Goal: Information Seeking & Learning: Check status

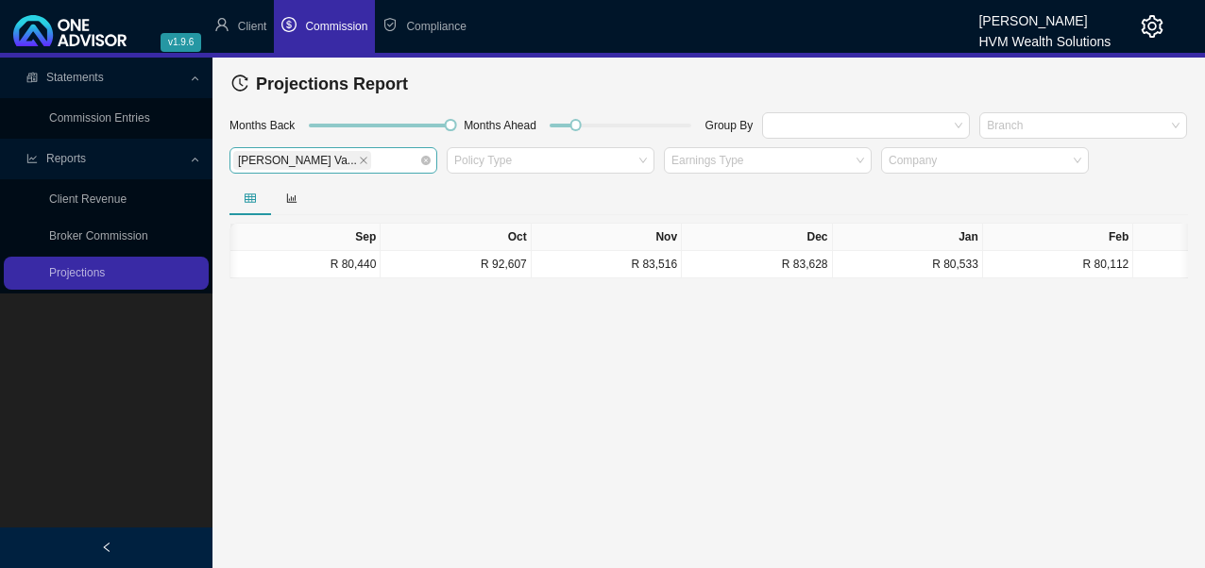
scroll to position [0, 1385]
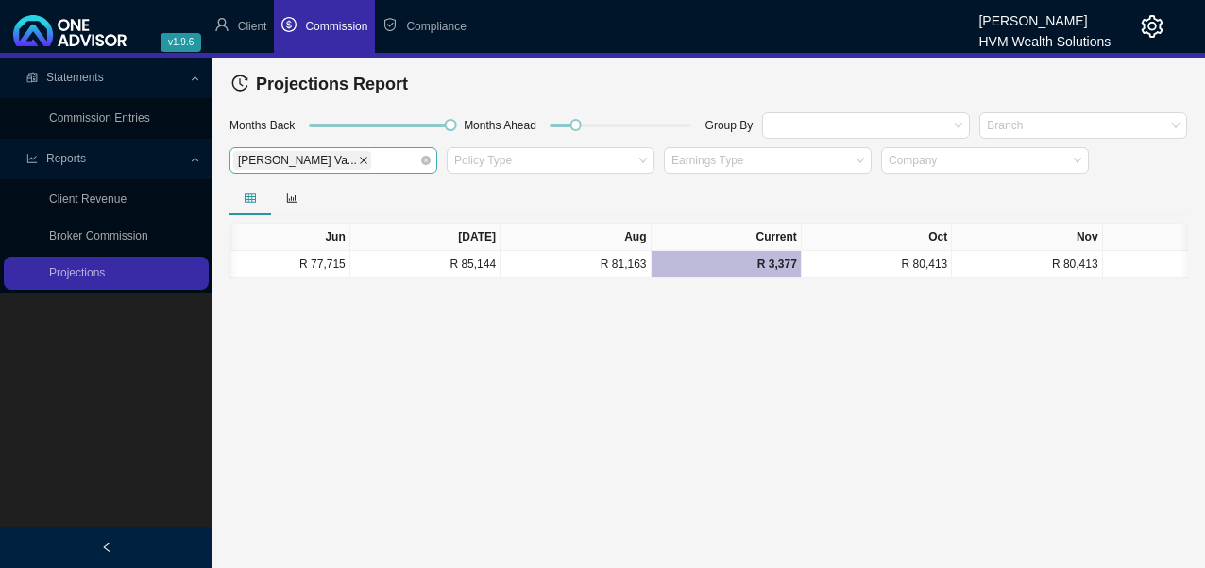
click at [360, 161] on icon "close" at bounding box center [364, 161] width 8 height 8
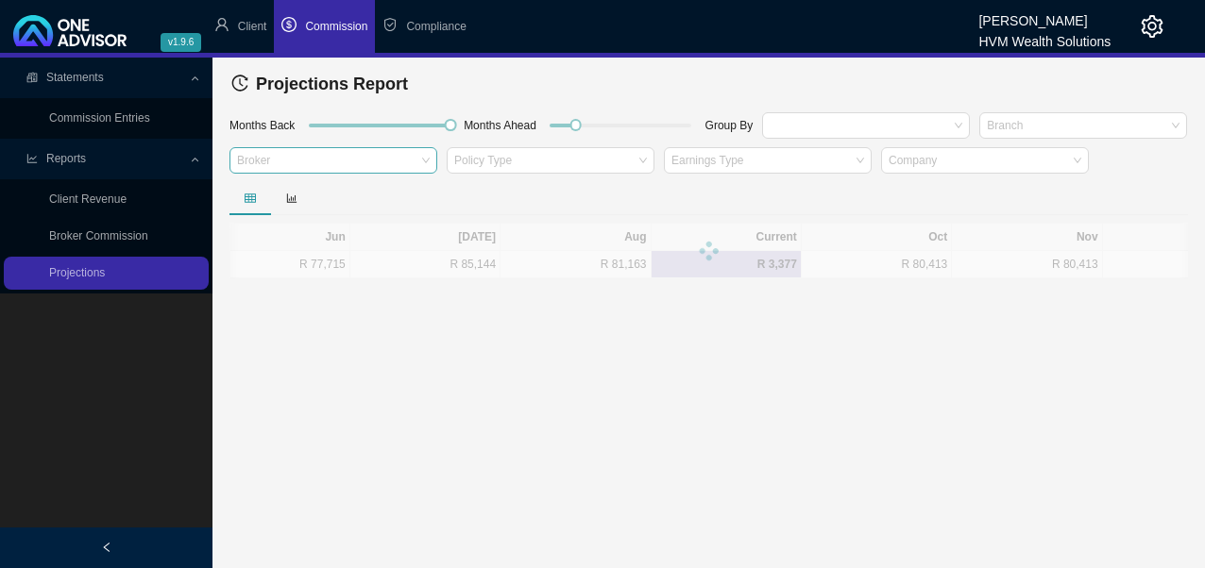
click at [438, 157] on div "Broker" at bounding box center [333, 164] width 217 height 34
click at [428, 157] on div "Broker" at bounding box center [333, 160] width 208 height 26
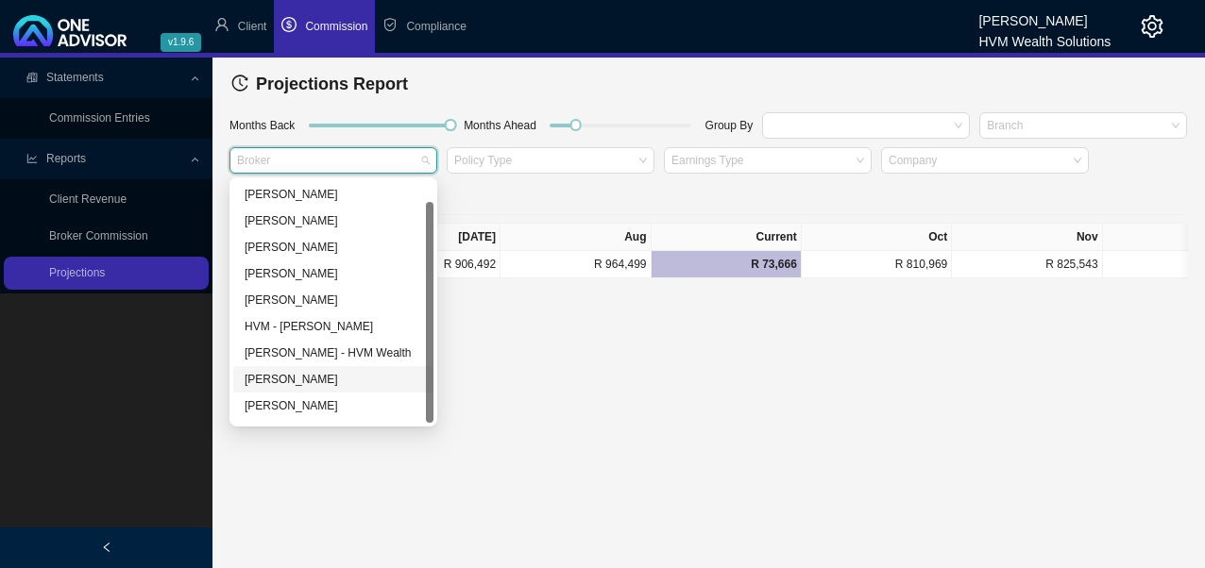
click at [309, 370] on div "[PERSON_NAME]" at bounding box center [334, 379] width 178 height 19
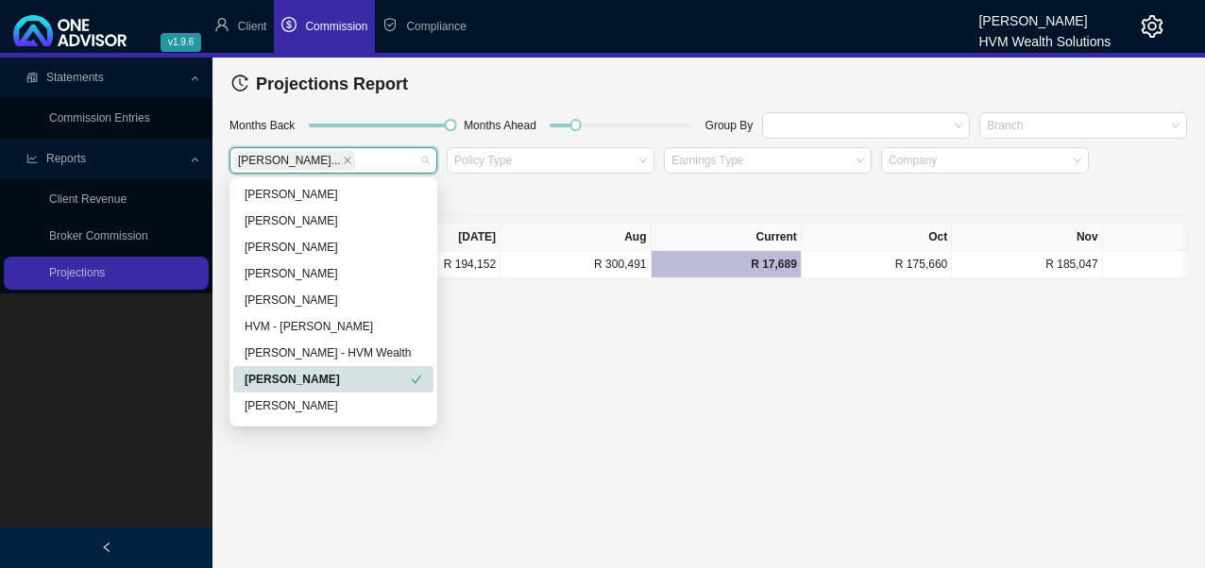
click at [626, 339] on main "Statements Commission Entries Reports Client Revenue Broker Commission Projecti…" at bounding box center [602, 313] width 1205 height 511
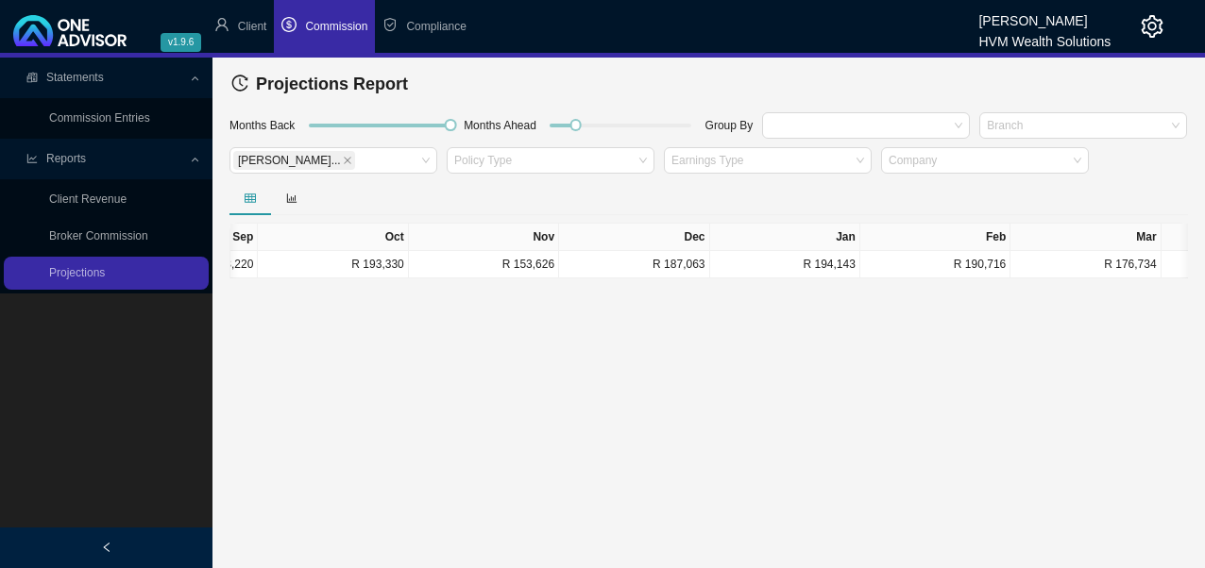
scroll to position [0, 121]
drag, startPoint x: 372, startPoint y: 291, endPoint x: 333, endPoint y: 291, distance: 38.7
click at [333, 279] on div "Sep Oct Nov Dec Jan Feb Mar Apr May Jun [DATE] Aug Current Oct Nov Dec R 218,22…" at bounding box center [709, 251] width 958 height 55
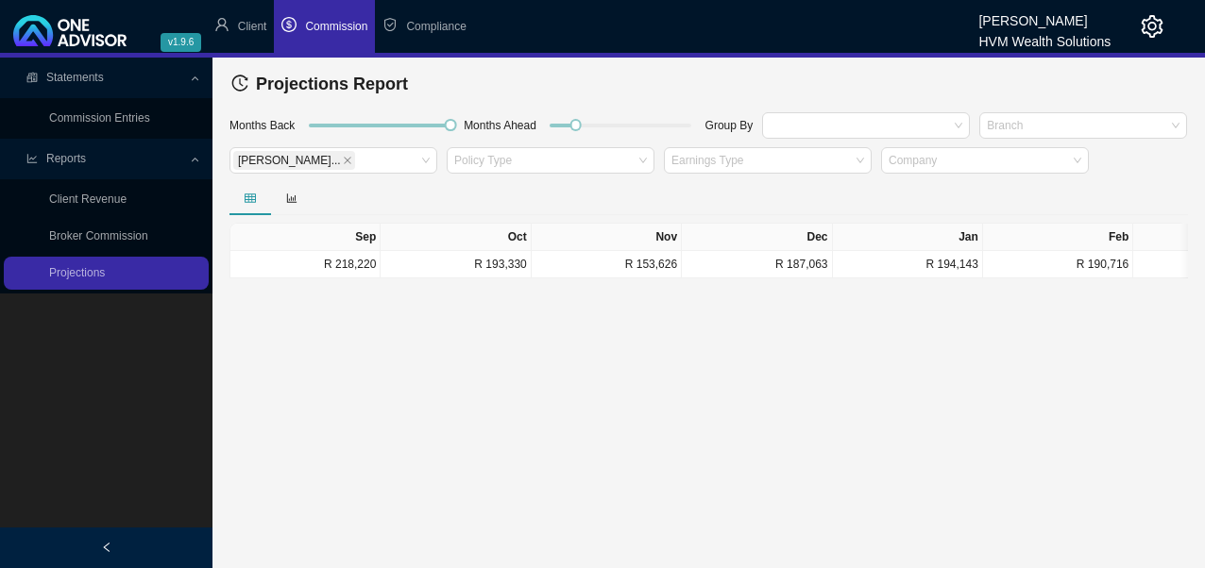
click at [344, 161] on icon "close" at bounding box center [348, 161] width 8 height 8
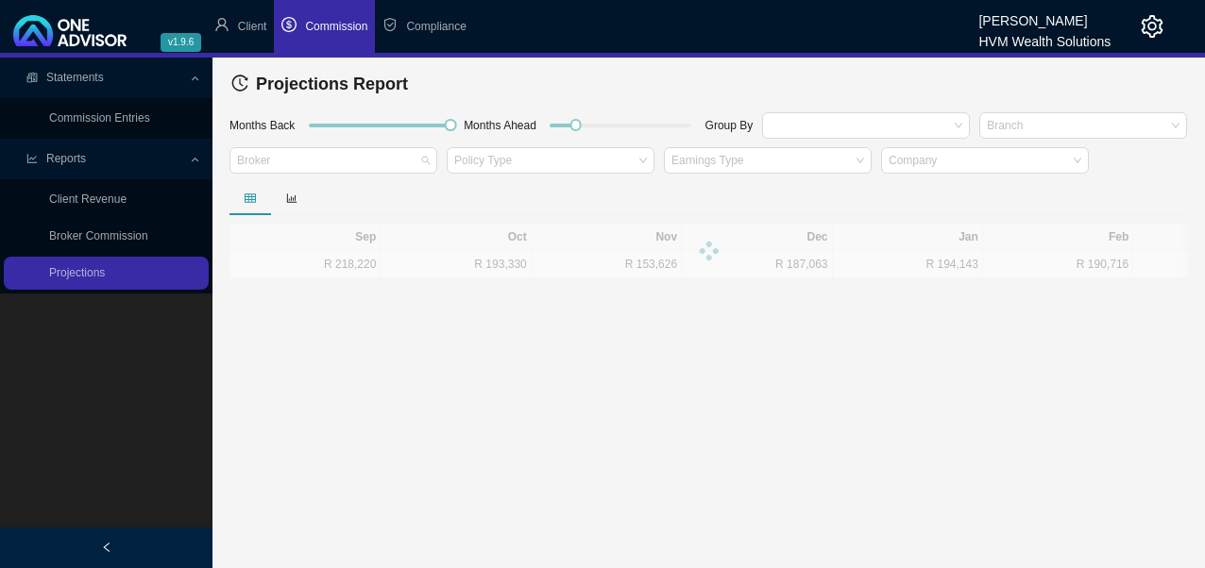
click at [431, 162] on div "Broker" at bounding box center [333, 160] width 208 height 26
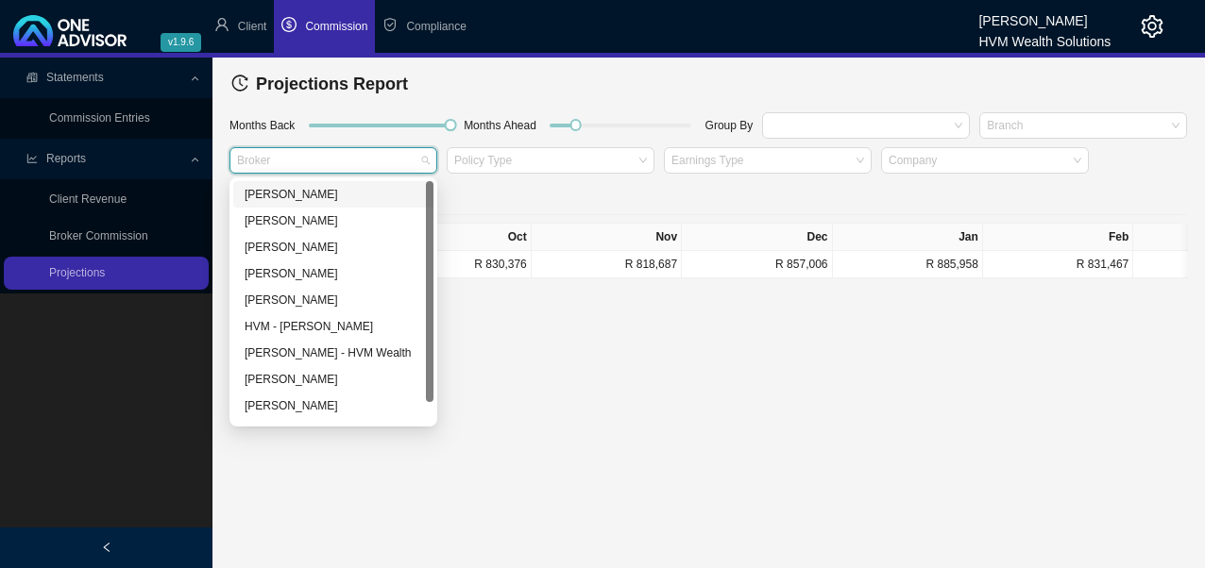
click at [303, 196] on div "[PERSON_NAME]" at bounding box center [334, 194] width 178 height 19
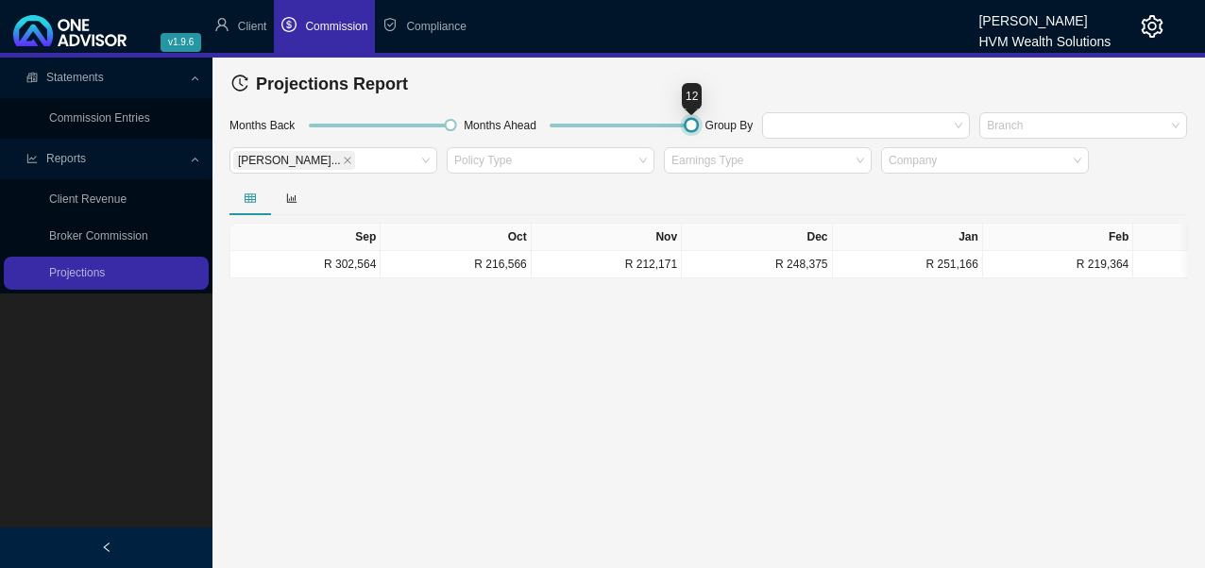
drag, startPoint x: 572, startPoint y: 123, endPoint x: 712, endPoint y: 132, distance: 140.1
click at [710, 131] on div "Months Back Months Ahead Group By [PERSON_NAME]... Policy Type Earnings Type Co…" at bounding box center [709, 145] width 968 height 71
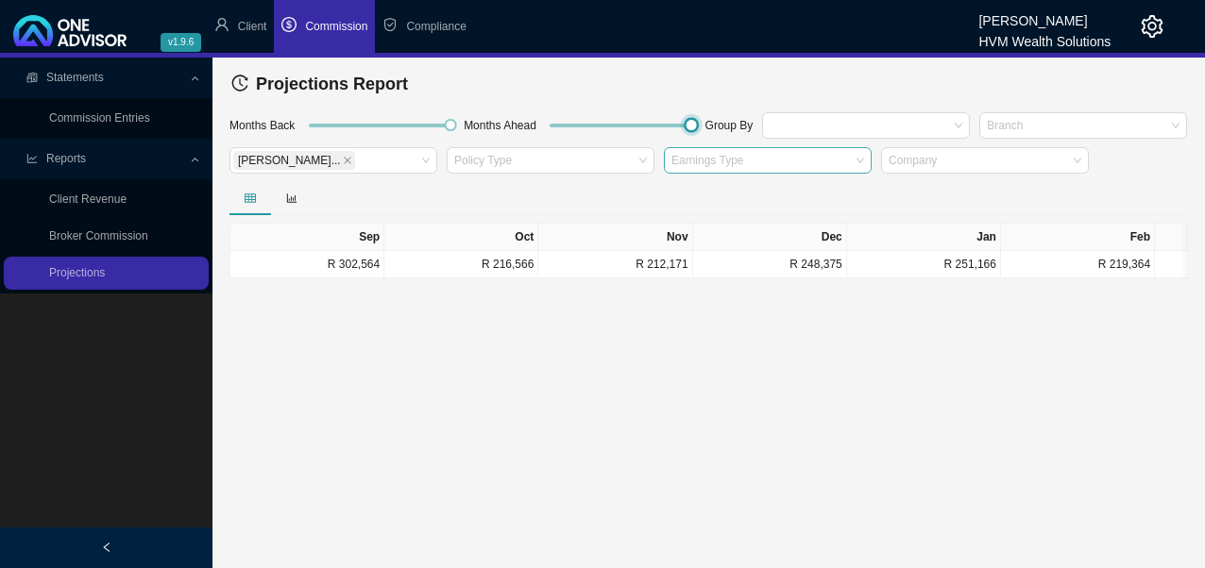
click at [855, 165] on div "Earnings Type" at bounding box center [768, 160] width 208 height 26
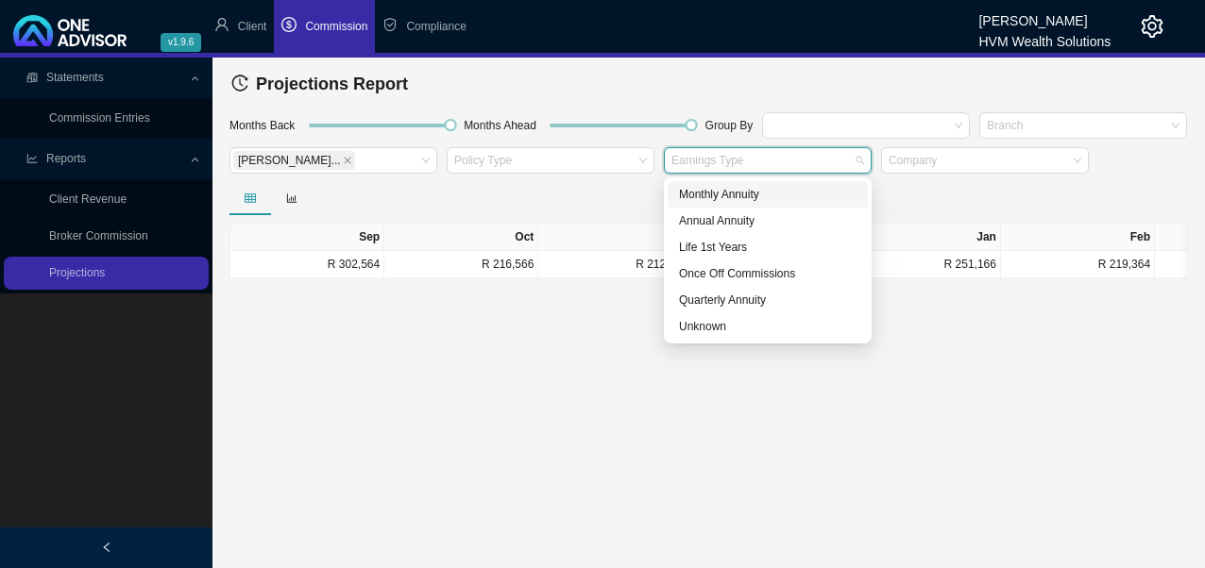
click at [748, 191] on div "Monthly Annuity" at bounding box center [768, 194] width 178 height 19
click at [738, 161] on icon "close" at bounding box center [739, 161] width 8 height 8
click at [297, 198] on div at bounding box center [292, 198] width 42 height 19
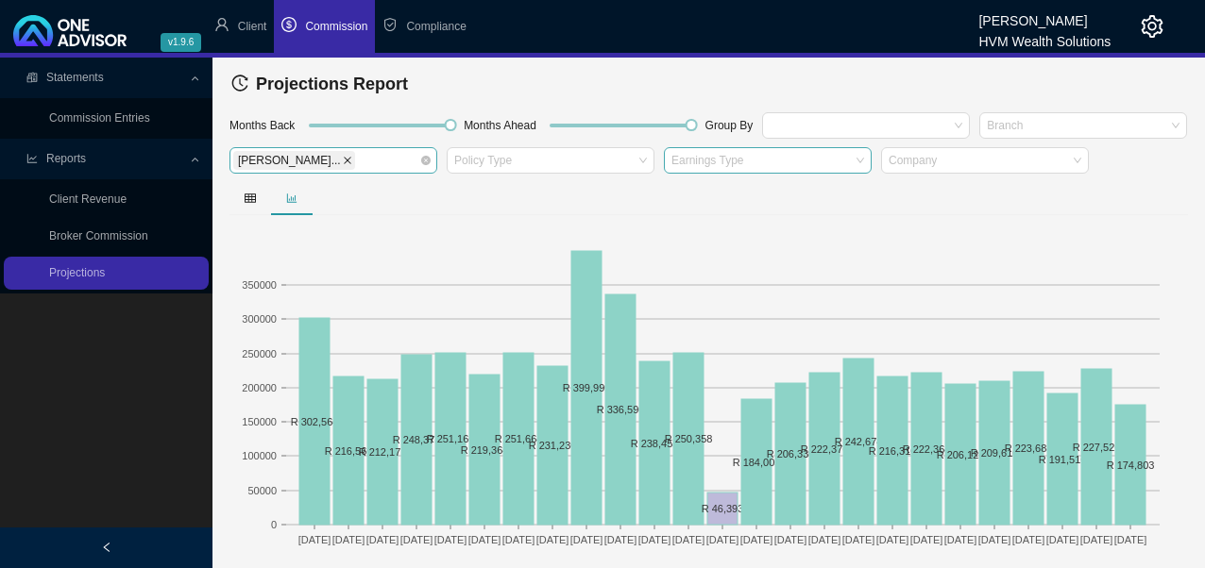
click at [343, 159] on icon "close" at bounding box center [347, 160] width 9 height 9
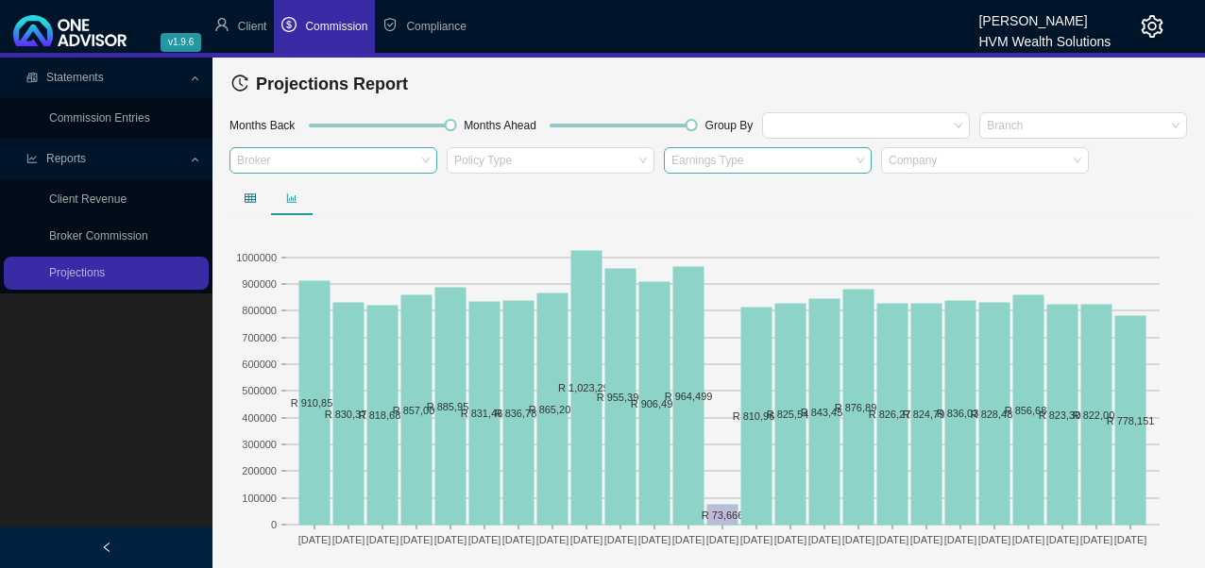
click at [251, 198] on icon "table" at bounding box center [250, 198] width 11 height 11
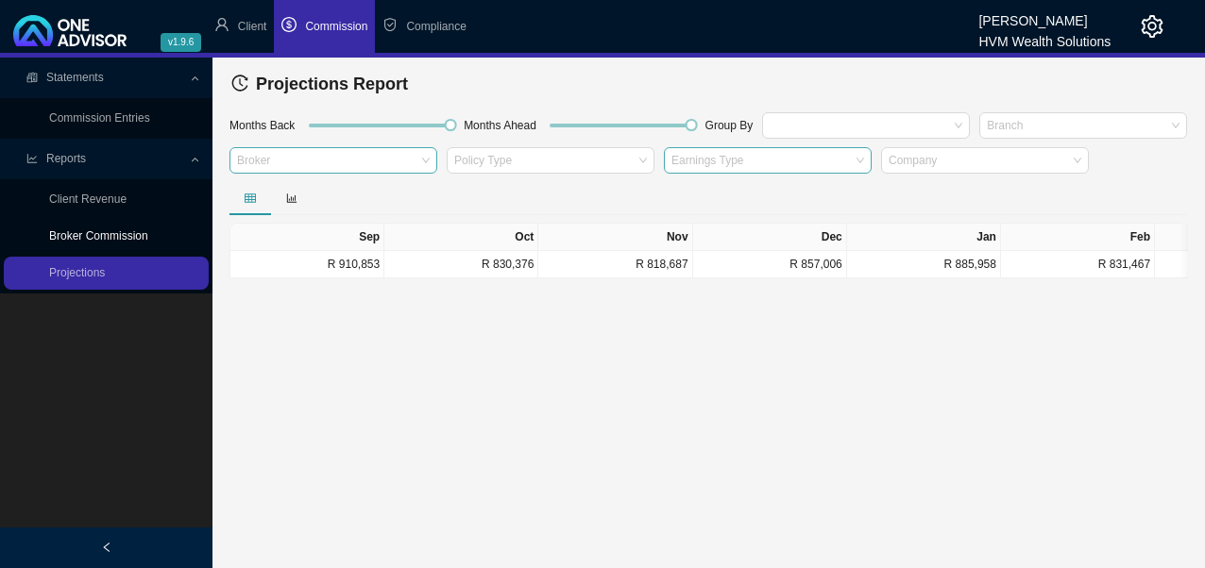
click at [90, 234] on link "Broker Commission" at bounding box center [98, 235] width 99 height 13
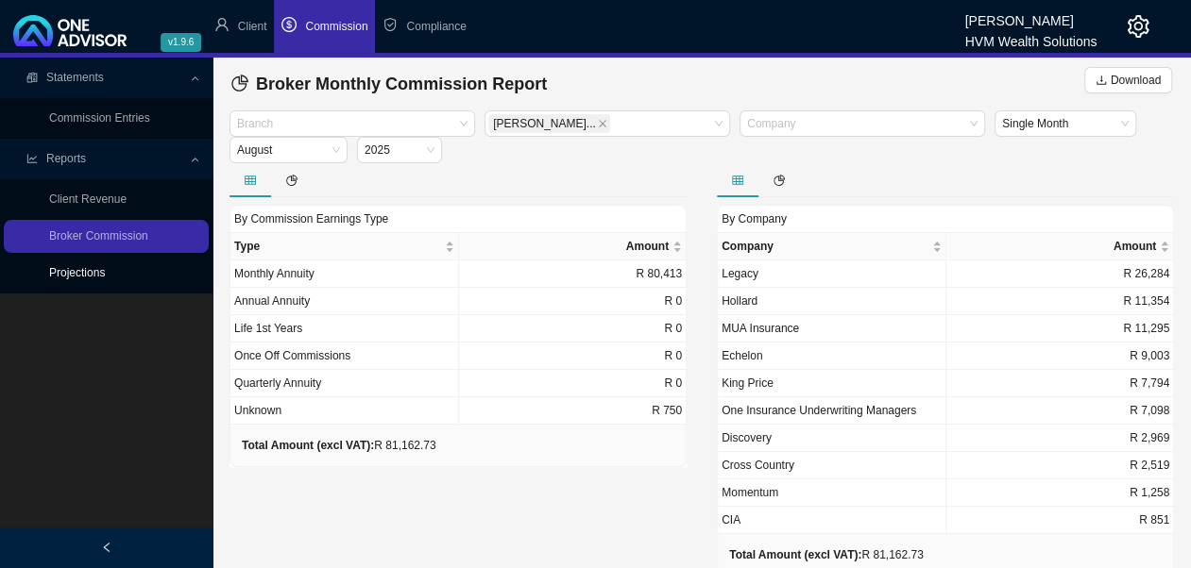
click at [94, 280] on link "Projections" at bounding box center [77, 272] width 56 height 13
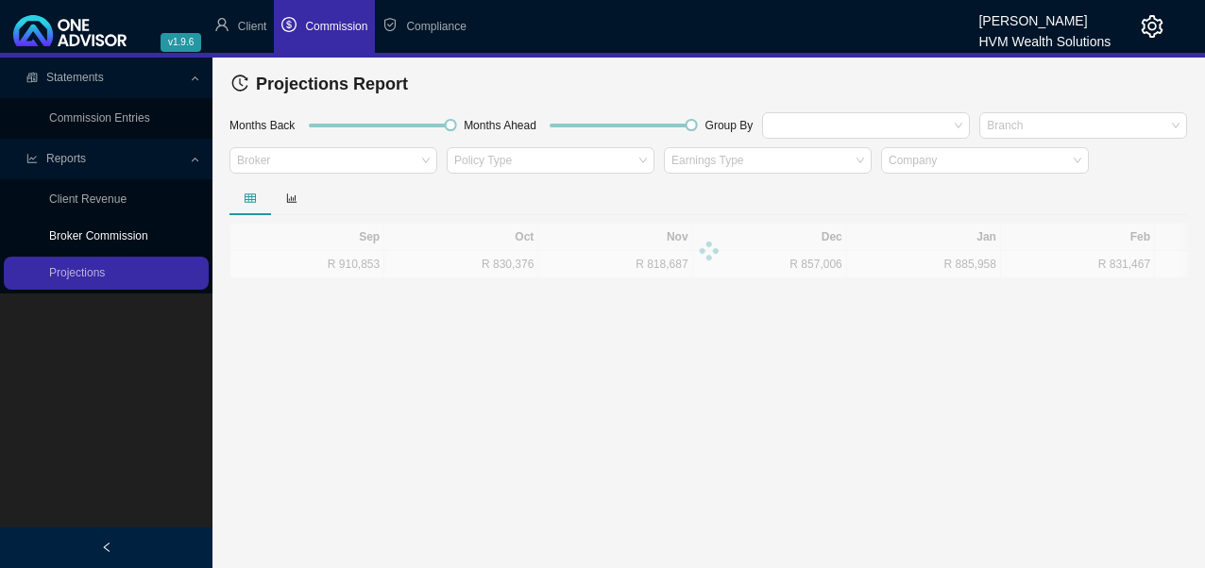
click at [134, 236] on link "Broker Commission" at bounding box center [98, 235] width 99 height 13
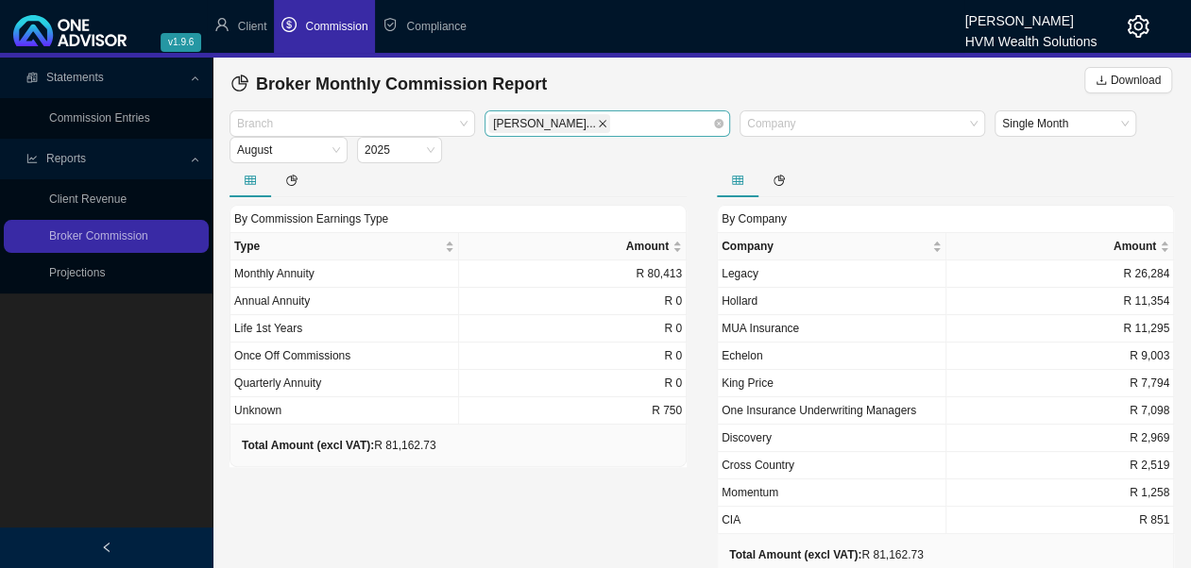
click at [598, 124] on icon "close" at bounding box center [602, 123] width 9 height 9
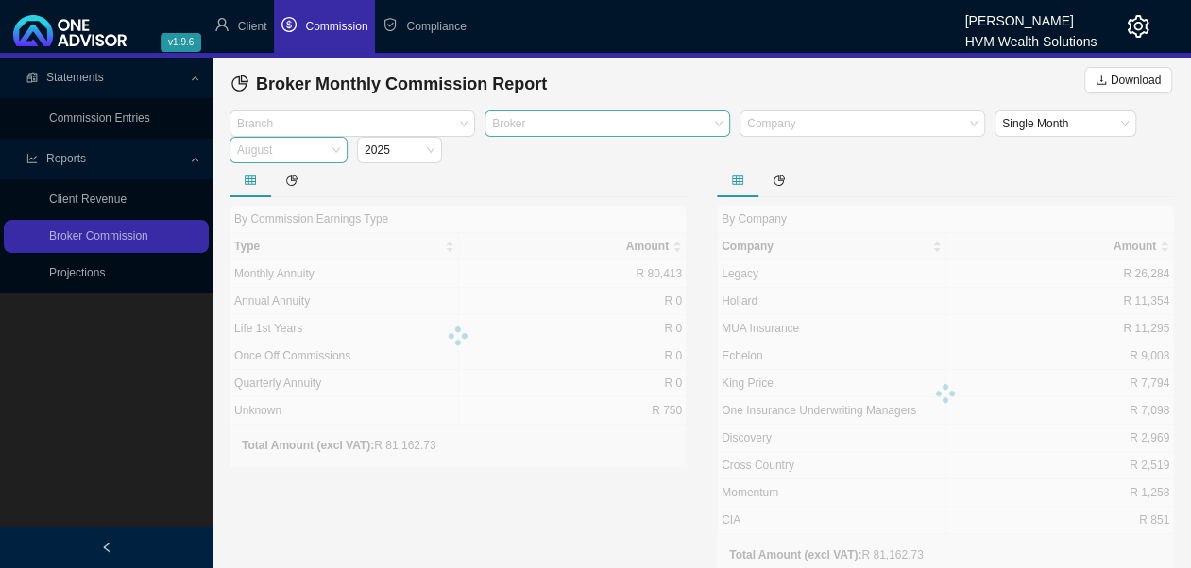
click at [333, 150] on span "August" at bounding box center [288, 150] width 103 height 25
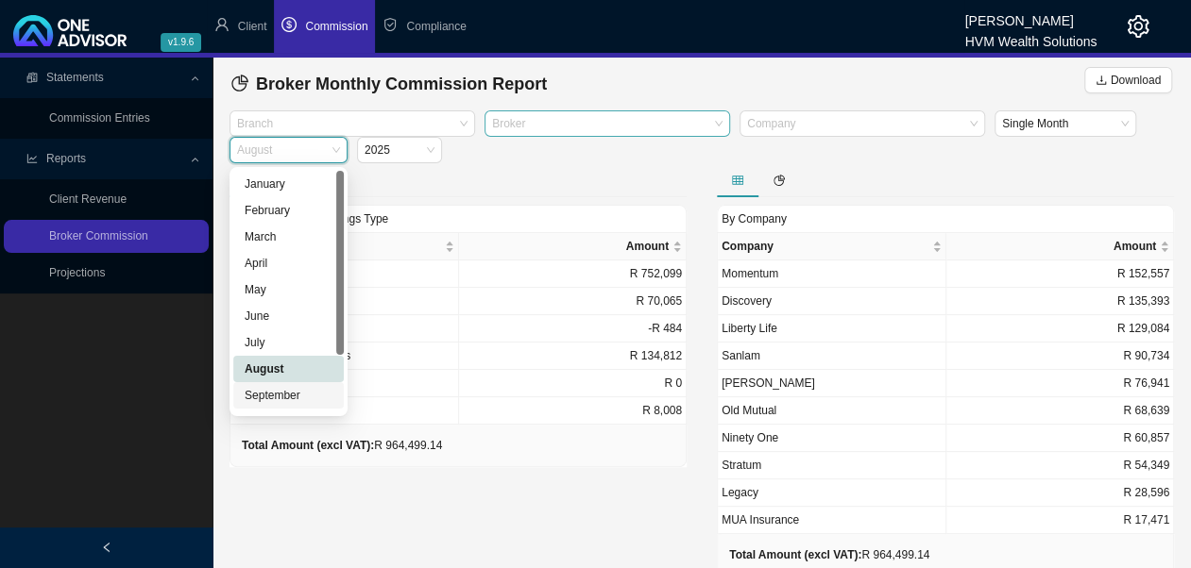
click at [280, 400] on div "September" at bounding box center [289, 395] width 88 height 19
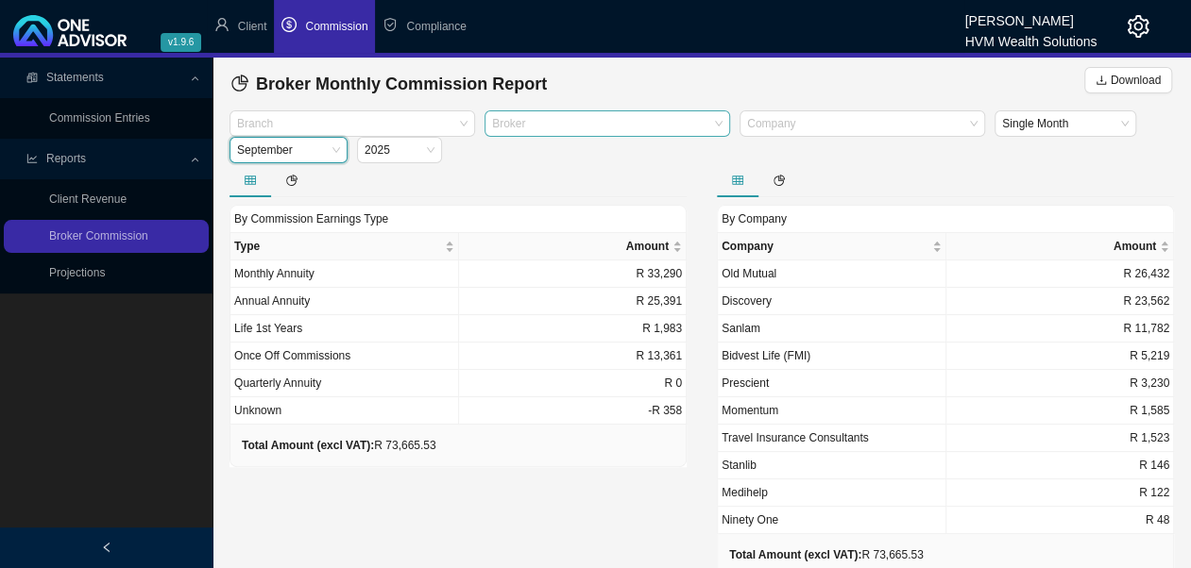
click at [545, 126] on div at bounding box center [598, 124] width 220 height 14
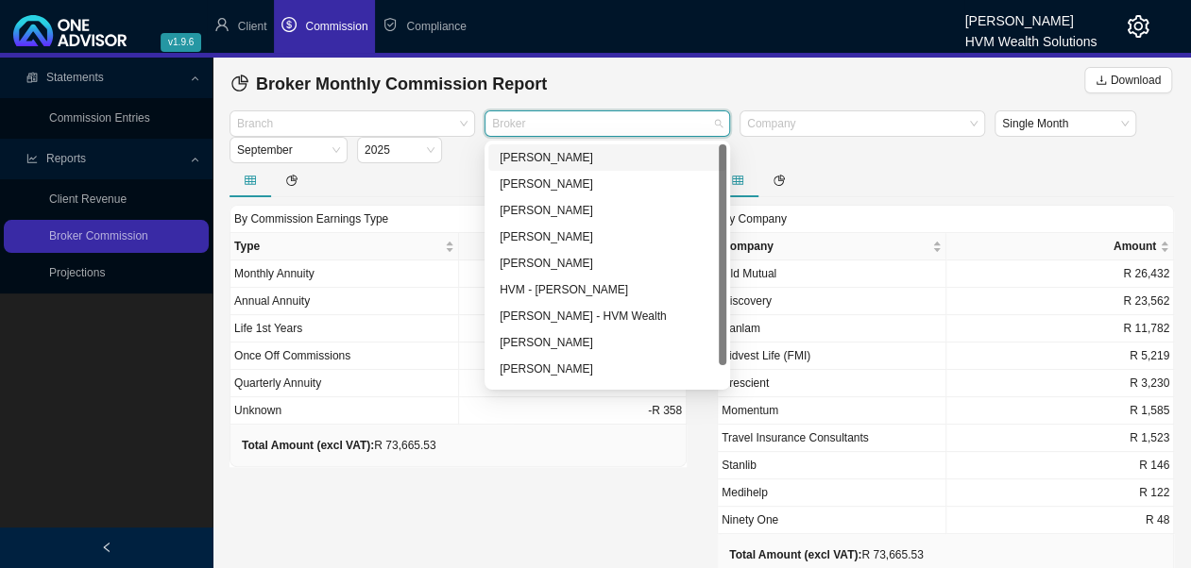
click at [542, 155] on div "[PERSON_NAME]" at bounding box center [607, 157] width 215 height 19
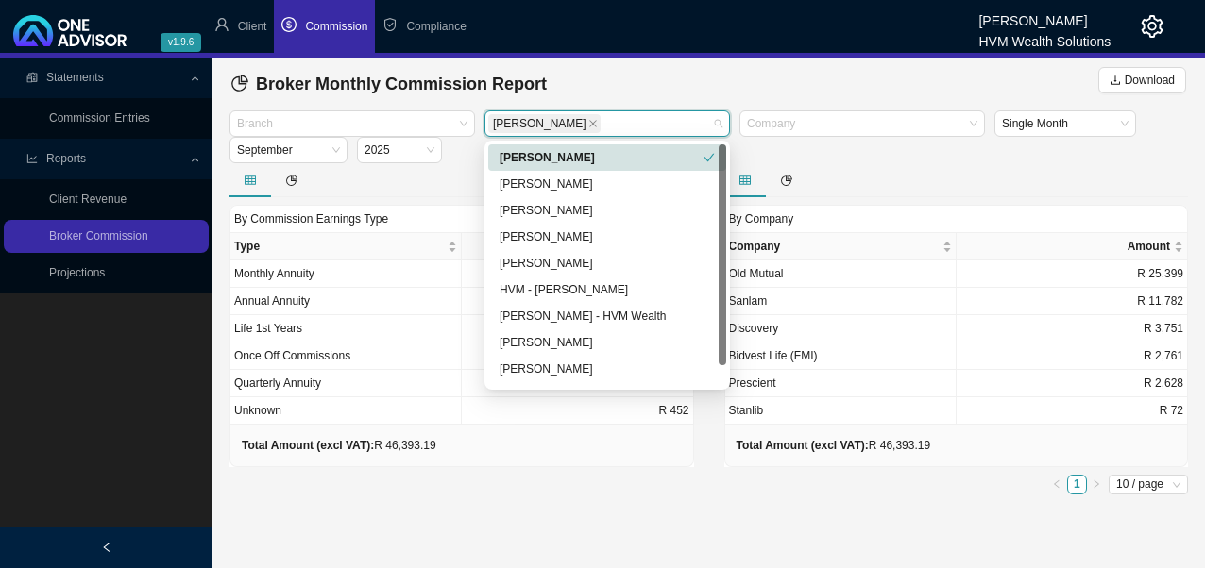
click at [461, 176] on div at bounding box center [461, 180] width 465 height 34
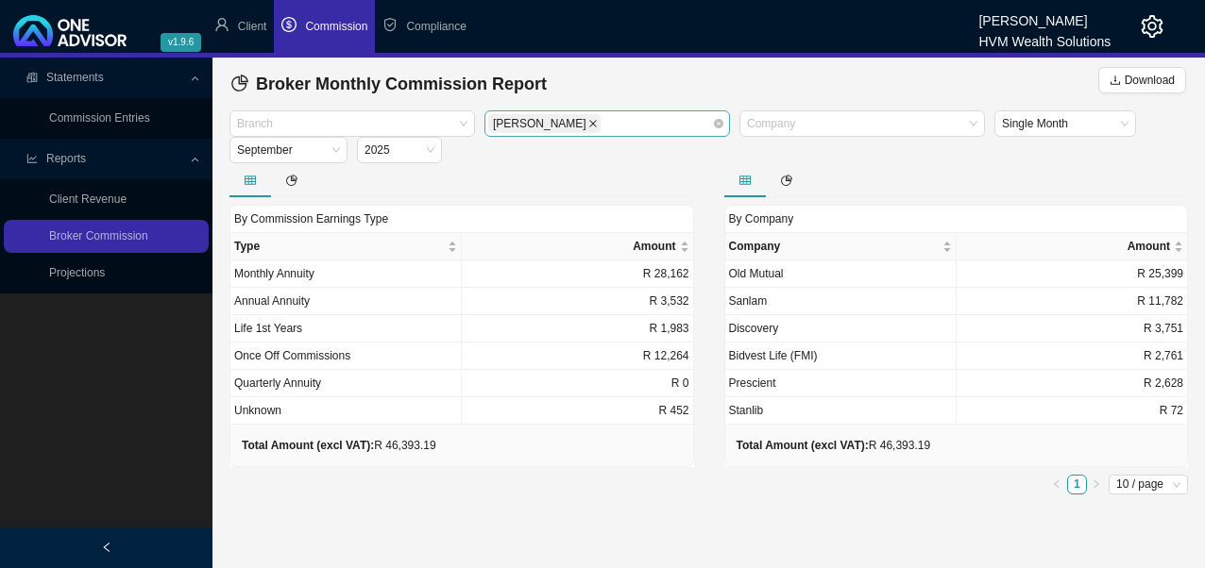
click at [588, 119] on icon "close" at bounding box center [592, 123] width 9 height 9
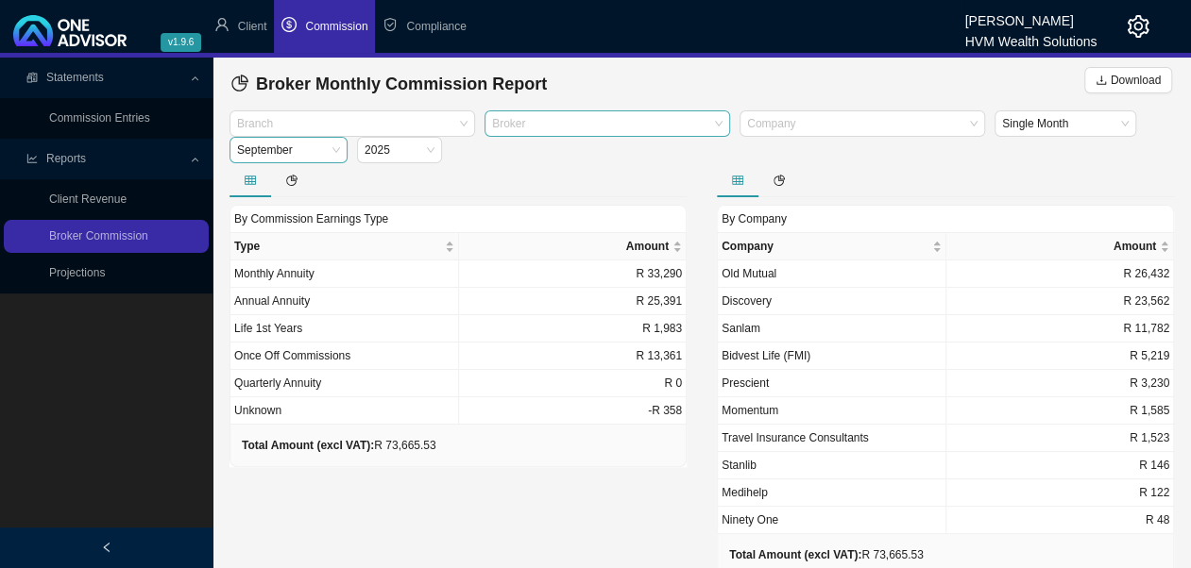
click at [337, 149] on span "September" at bounding box center [288, 150] width 103 height 25
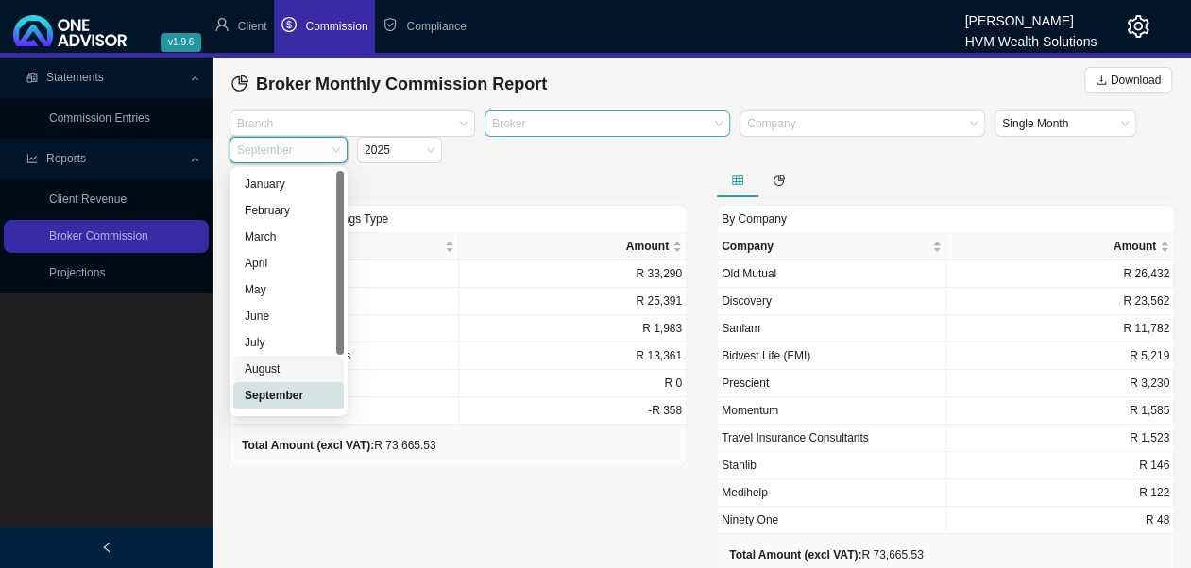
click at [277, 366] on div "August" at bounding box center [289, 369] width 88 height 19
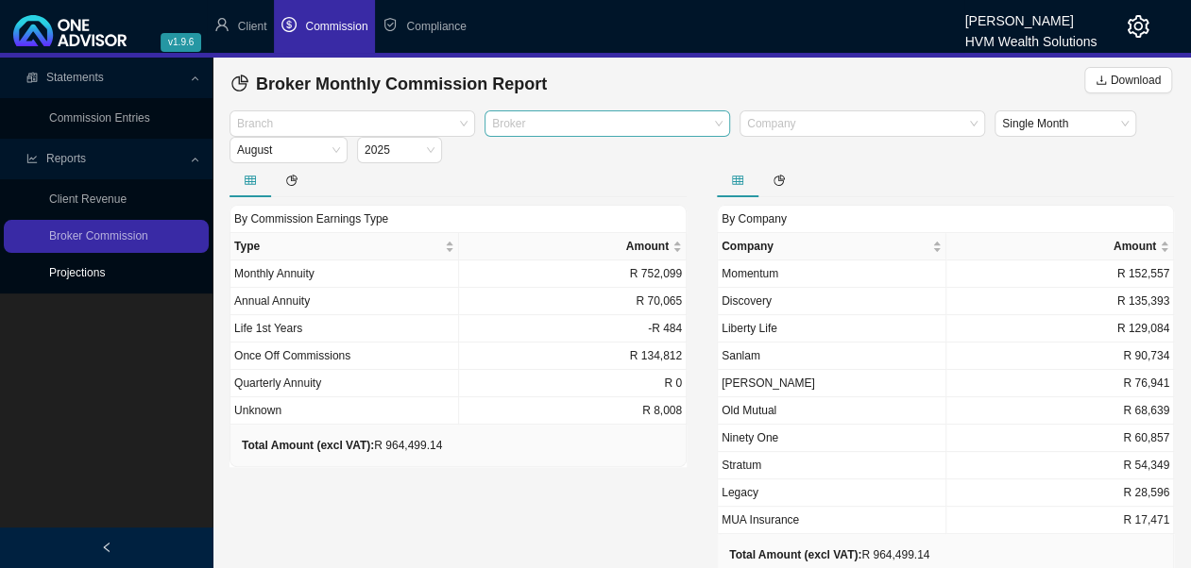
click at [105, 266] on link "Projections" at bounding box center [77, 272] width 56 height 13
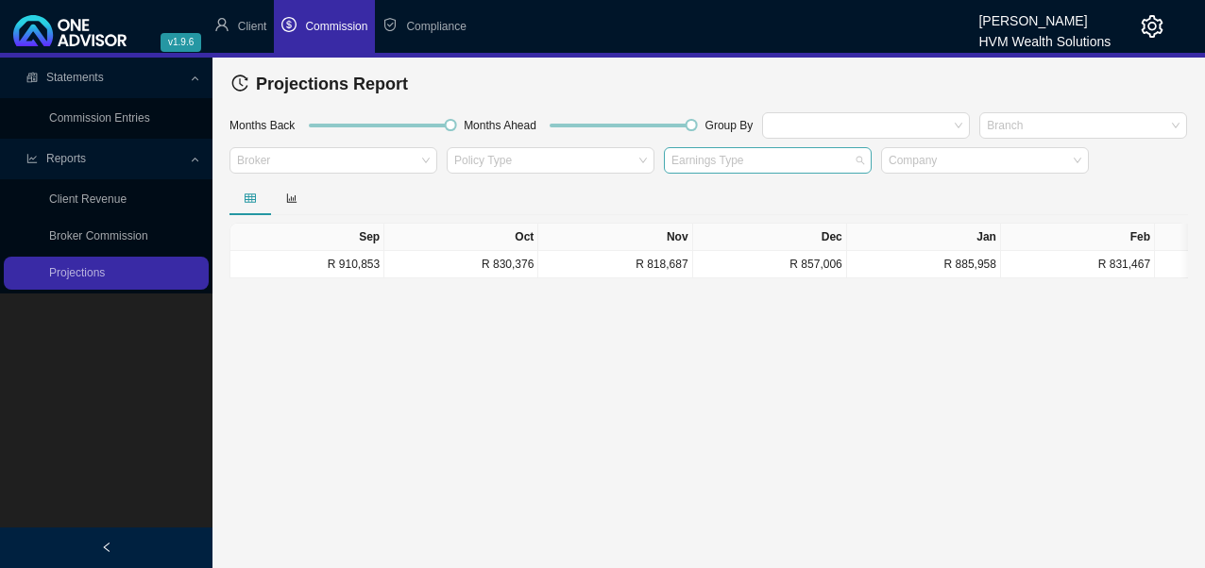
click at [738, 161] on div at bounding box center [759, 161] width 182 height 14
click at [551, 193] on div at bounding box center [708, 198] width 958 height 34
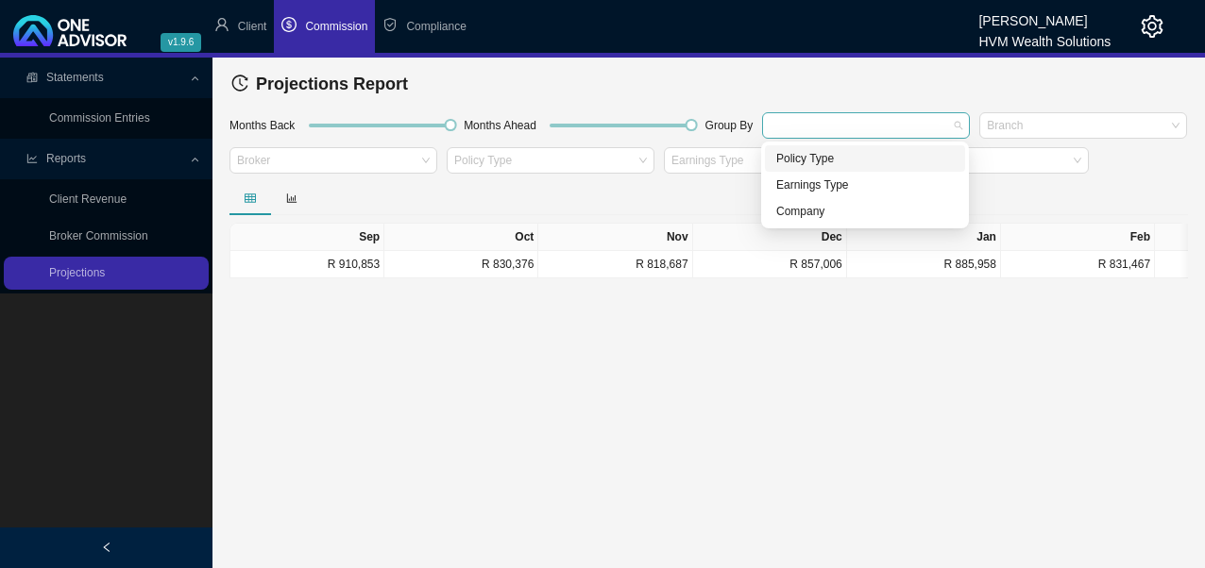
click at [941, 125] on div at bounding box center [857, 125] width 182 height 14
click at [845, 186] on div "Earnings Type" at bounding box center [865, 185] width 178 height 19
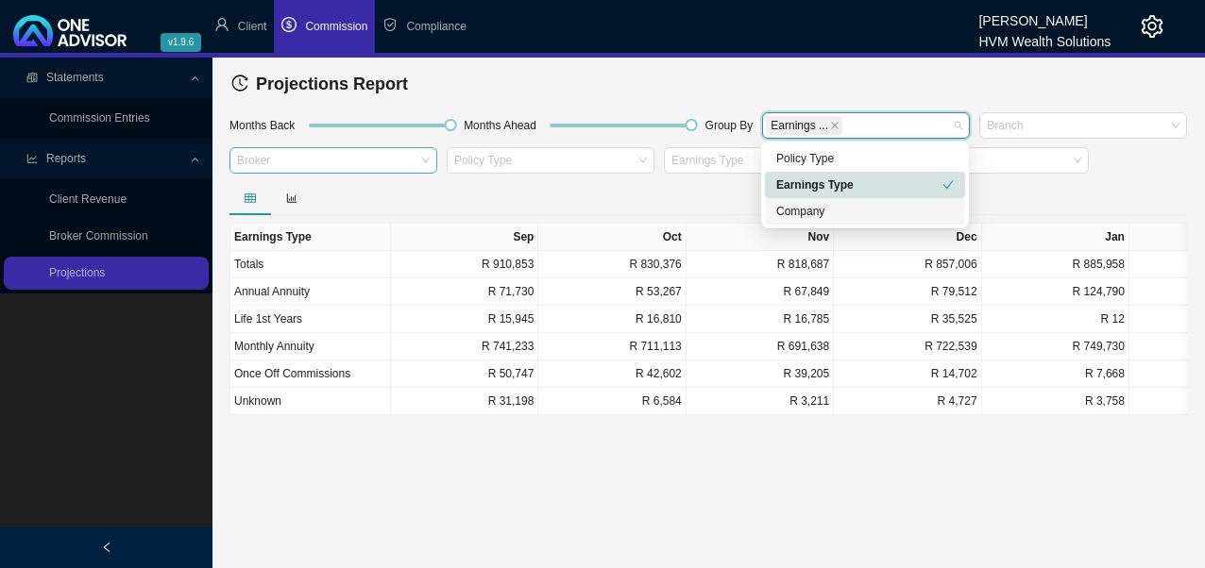
click at [318, 164] on div at bounding box center [324, 161] width 182 height 14
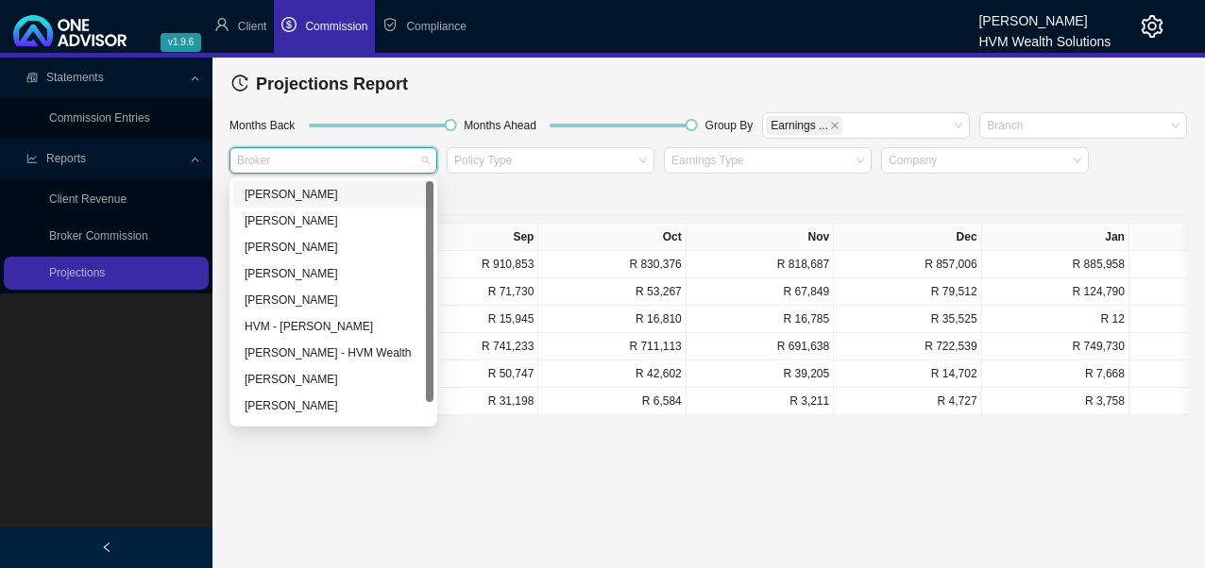
click at [310, 196] on div "[PERSON_NAME]" at bounding box center [334, 194] width 178 height 19
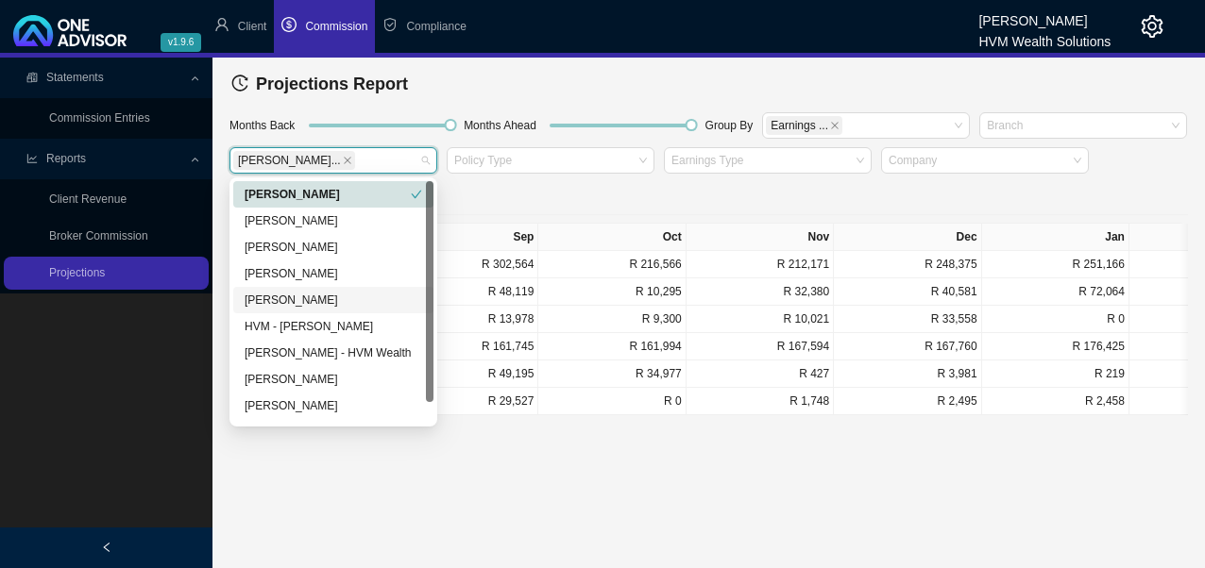
click at [532, 486] on main "Statements Commission Entries Reports Client Revenue Broker Commission Projecti…" at bounding box center [602, 313] width 1205 height 511
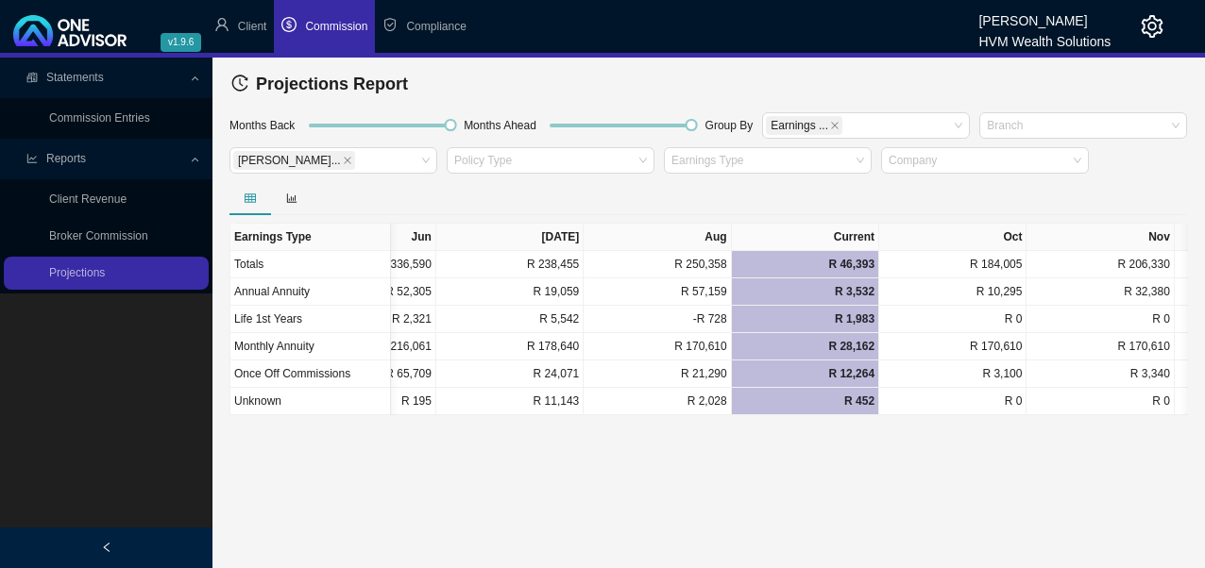
scroll to position [0, 1426]
